Goal: Communication & Community: Ask a question

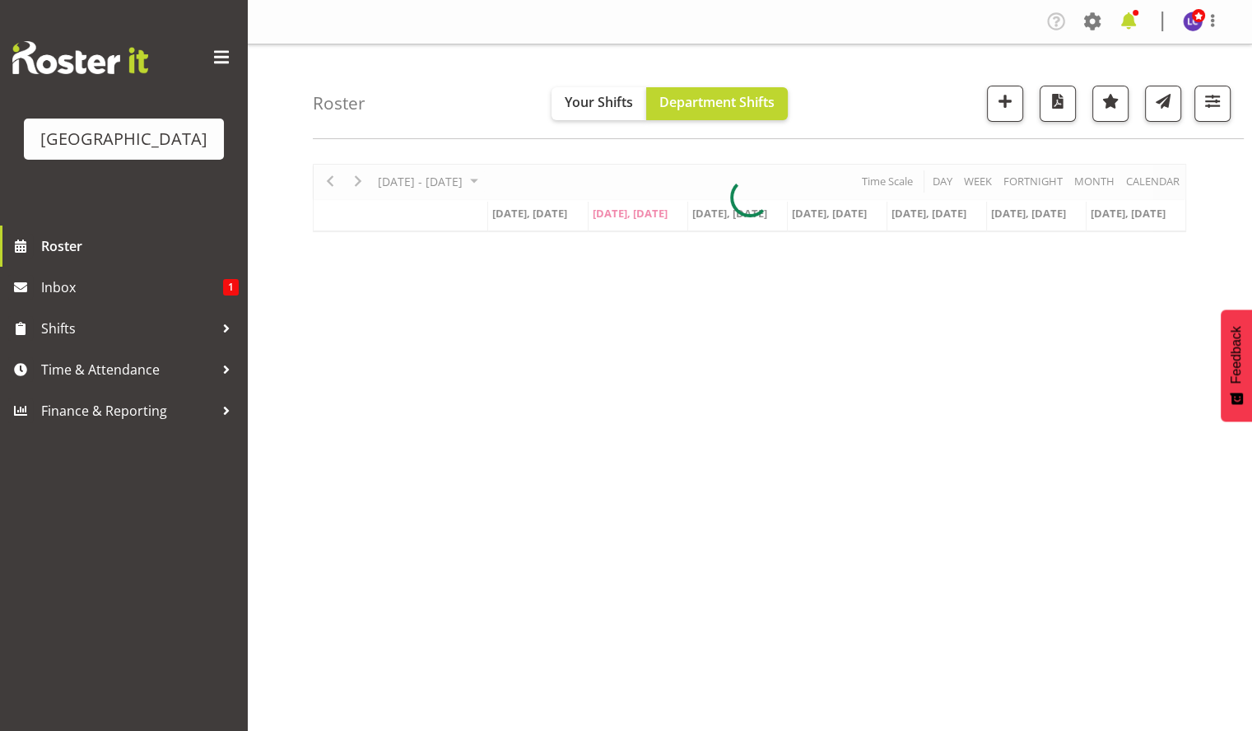
click at [1125, 20] on span at bounding box center [1128, 21] width 26 height 26
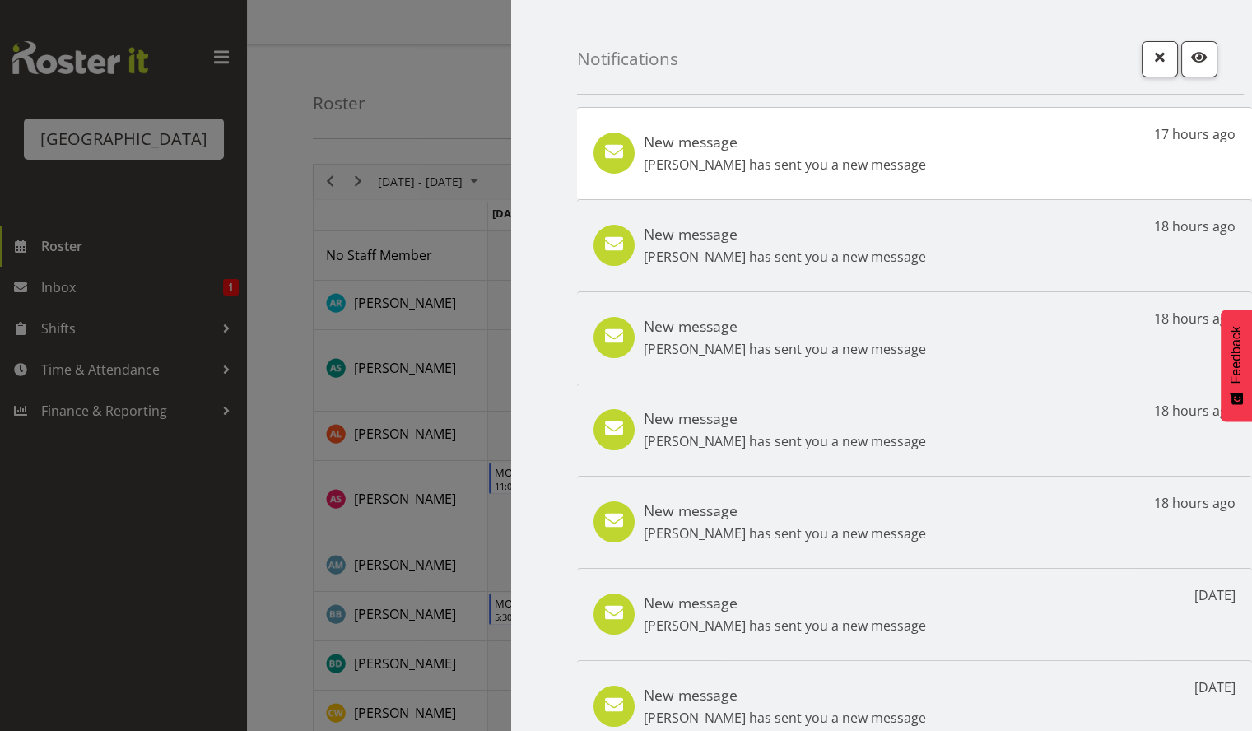
click at [849, 147] on h5 "New message" at bounding box center [785, 142] width 282 height 18
